Goal: Complete application form: Complete application form

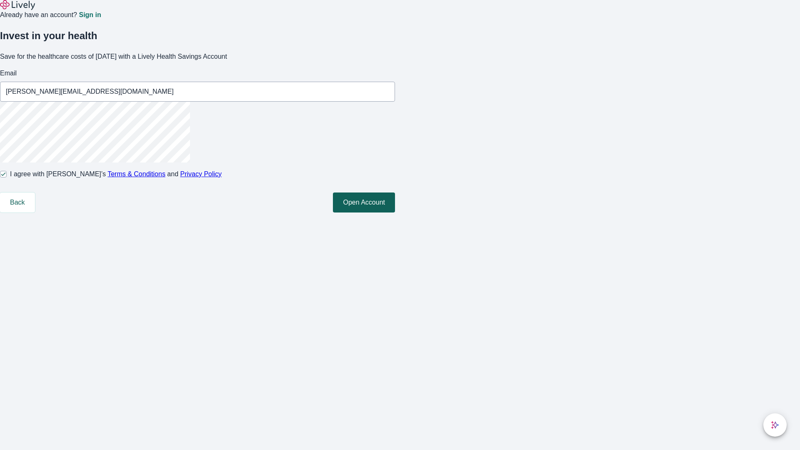
click at [395, 212] on button "Open Account" at bounding box center [364, 202] width 62 height 20
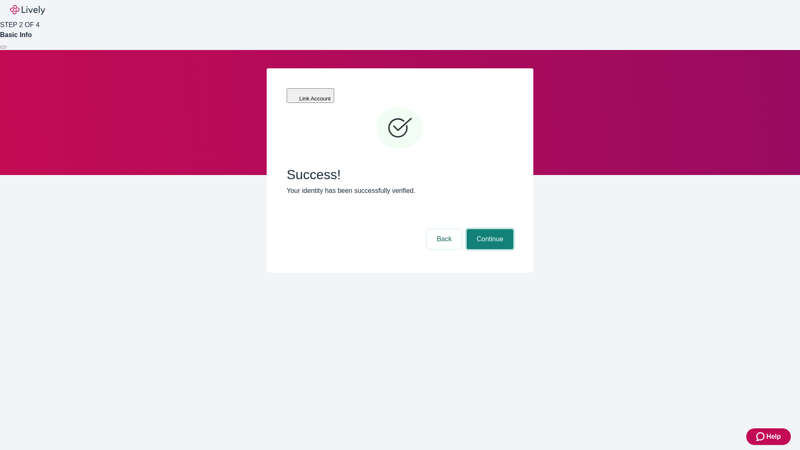
click at [489, 229] on button "Continue" at bounding box center [489, 239] width 47 height 20
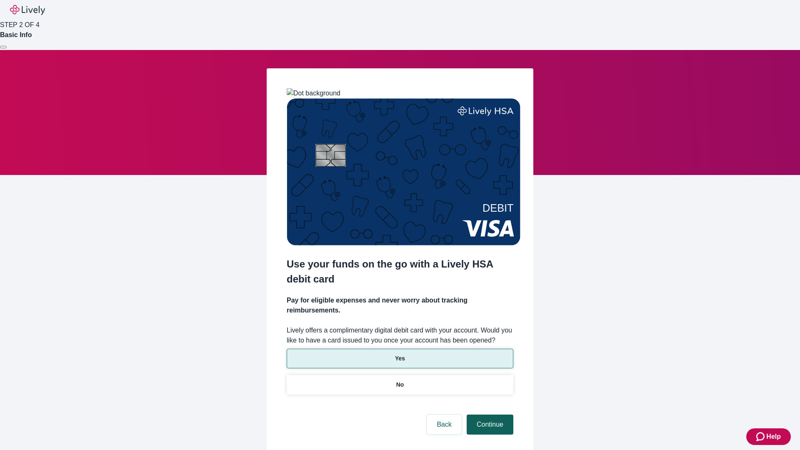
click at [399, 380] on p "No" at bounding box center [400, 384] width 8 height 9
click at [489, 414] on button "Continue" at bounding box center [489, 424] width 47 height 20
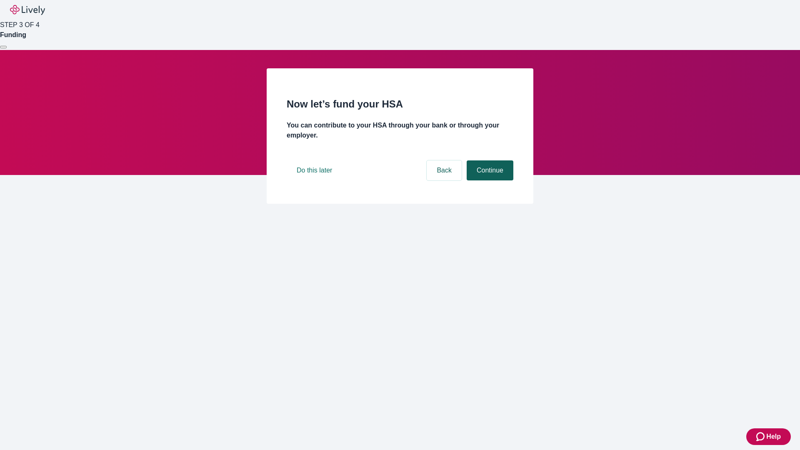
click at [489, 180] on button "Continue" at bounding box center [489, 170] width 47 height 20
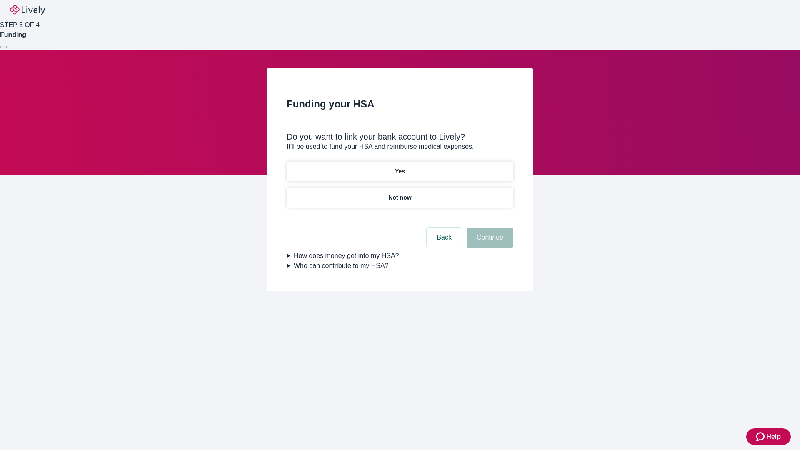
click at [399, 167] on p "Yes" at bounding box center [400, 171] width 10 height 9
click at [489, 227] on button "Continue" at bounding box center [489, 237] width 47 height 20
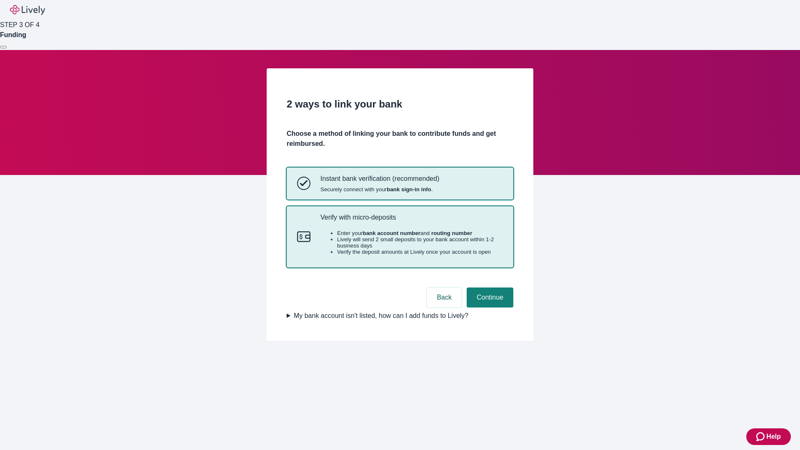
click at [411, 221] on p "Verify with micro-deposits" at bounding box center [411, 217] width 182 height 8
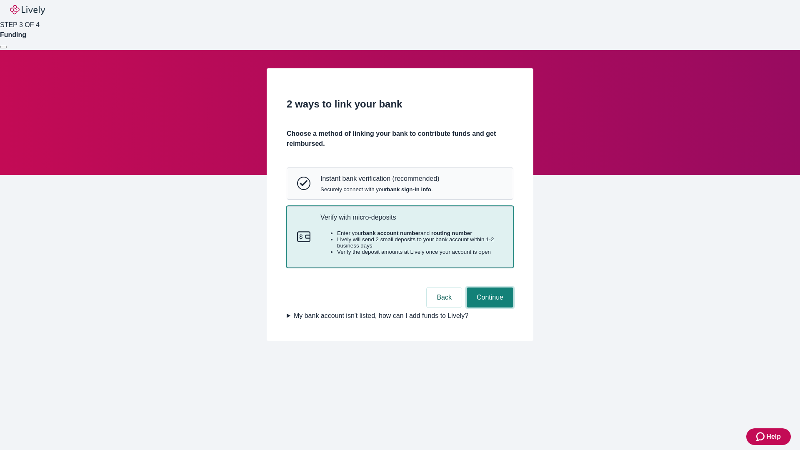
click at [489, 307] on button "Continue" at bounding box center [489, 297] width 47 height 20
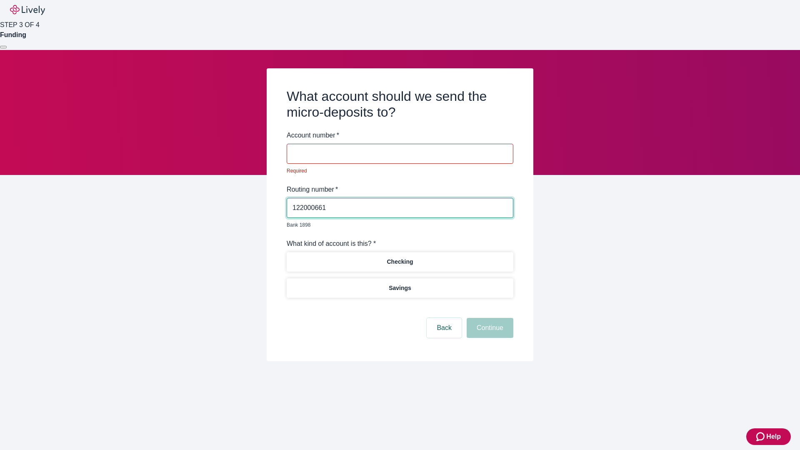
type input "122000661"
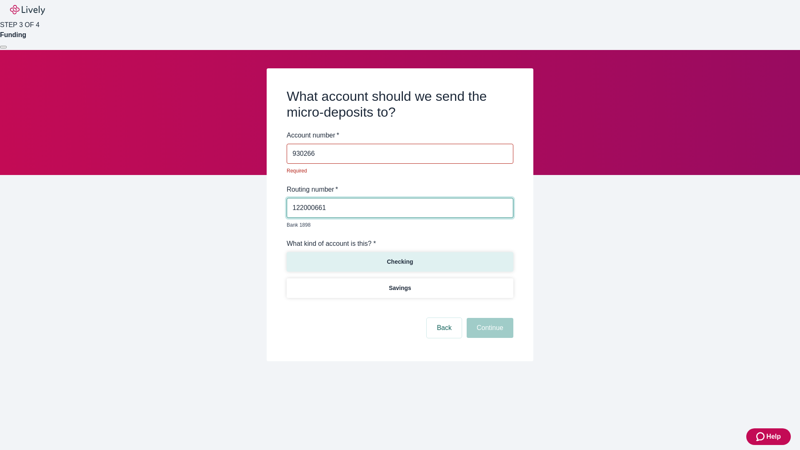
type input "930266"
click at [399, 257] on p "Checking" at bounding box center [399, 261] width 26 height 9
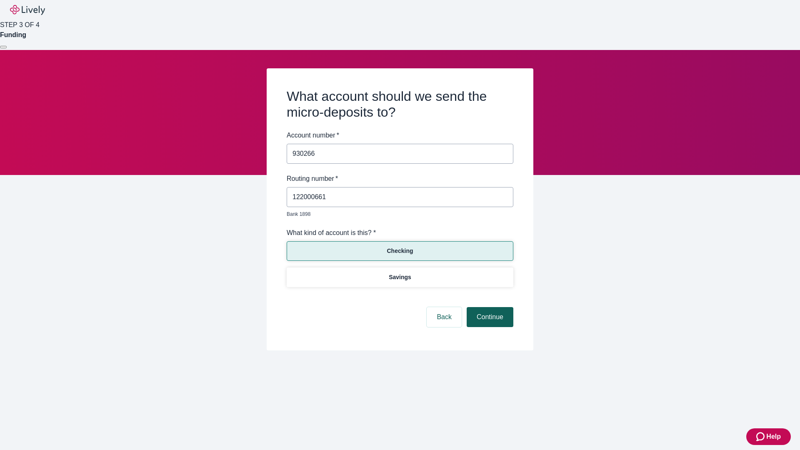
click at [489, 307] on button "Continue" at bounding box center [489, 317] width 47 height 20
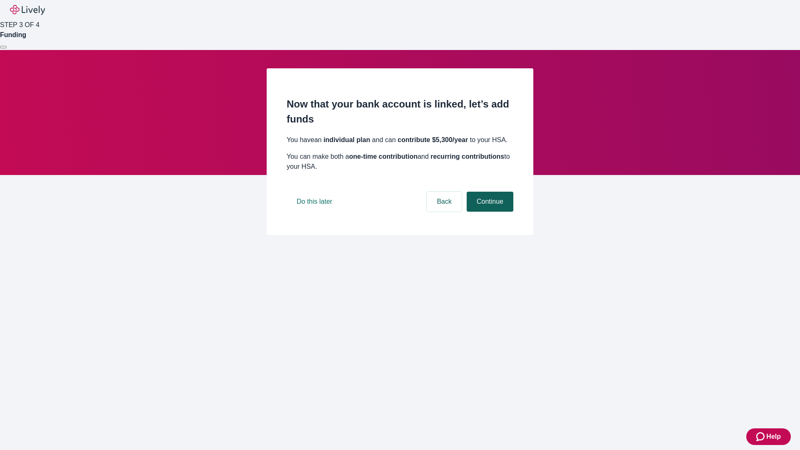
click at [489, 212] on button "Continue" at bounding box center [489, 202] width 47 height 20
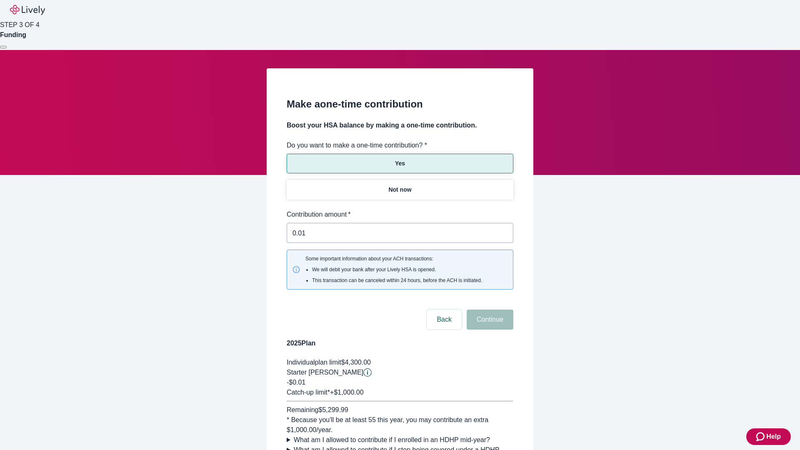
type input "0.01"
click at [489, 309] on button "Continue" at bounding box center [489, 319] width 47 height 20
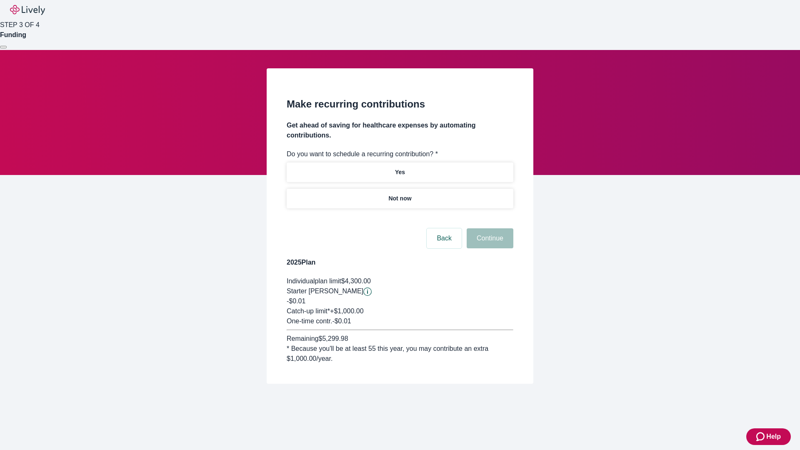
click at [399, 194] on p "Not now" at bounding box center [399, 198] width 23 height 9
click at [489, 228] on button "Continue" at bounding box center [489, 238] width 47 height 20
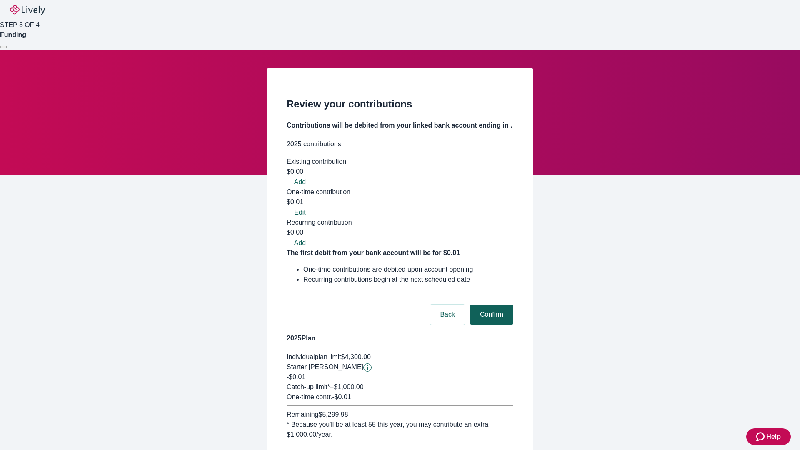
click at [490, 304] on button "Confirm" at bounding box center [491, 314] width 43 height 20
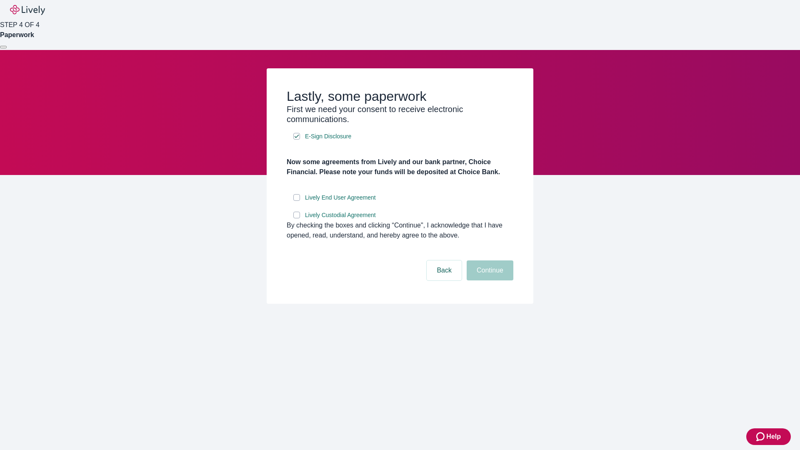
click at [297, 201] on input "Lively End User Agreement" at bounding box center [296, 197] width 7 height 7
checkbox input "true"
click at [297, 218] on input "Lively Custodial Agreement" at bounding box center [296, 215] width 7 height 7
checkbox input "true"
click at [489, 280] on button "Continue" at bounding box center [489, 270] width 47 height 20
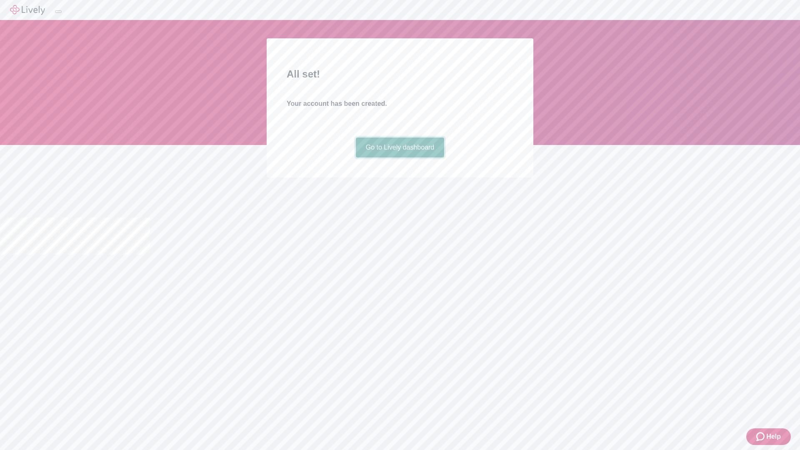
click at [399, 157] on link "Go to Lively dashboard" at bounding box center [400, 147] width 89 height 20
